Goal: Transaction & Acquisition: Purchase product/service

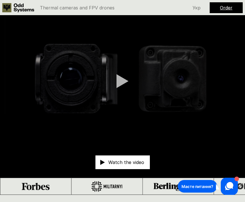
click at [198, 7] on p "Укр" at bounding box center [197, 7] width 8 height 5
click at [197, 10] on p "Укр" at bounding box center [197, 7] width 8 height 5
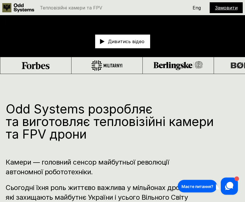
scroll to position [121, 0]
click at [198, 10] on p "Eng" at bounding box center [197, 7] width 8 height 5
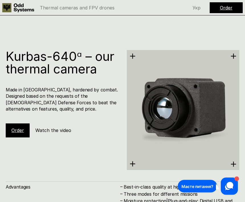
scroll to position [1241, 0]
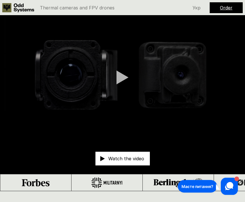
scroll to position [0, 0]
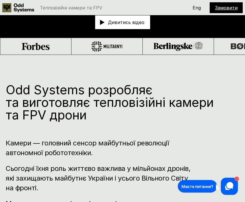
scroll to position [139, 0]
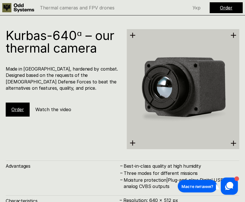
scroll to position [1262, 0]
click at [16, 106] on link "Order" at bounding box center [17, 109] width 13 height 6
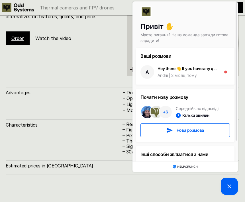
scroll to position [1079, 0]
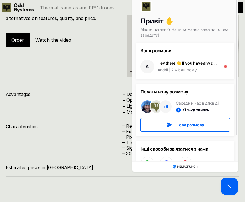
click at [16, 131] on div "Characteristics – Resolution: 384 x 288 px – Field of View (FoV): 50° horizonta…" at bounding box center [123, 138] width 234 height 35
click at [232, 6] on link "Order" at bounding box center [226, 8] width 13 height 6
click at [225, 8] on link "Order" at bounding box center [226, 8] width 13 height 6
click at [193, 7] on p "Укр" at bounding box center [197, 7] width 8 height 5
click at [200, 5] on p "Укр" at bounding box center [197, 7] width 8 height 5
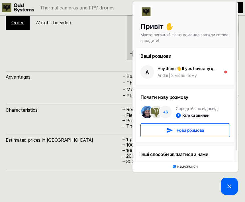
scroll to position [808, 0]
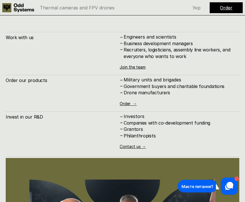
scroll to position [2528, 0]
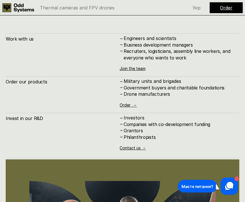
click at [131, 103] on link "Order →" at bounding box center [128, 105] width 17 height 5
